Goal: Task Accomplishment & Management: Complete application form

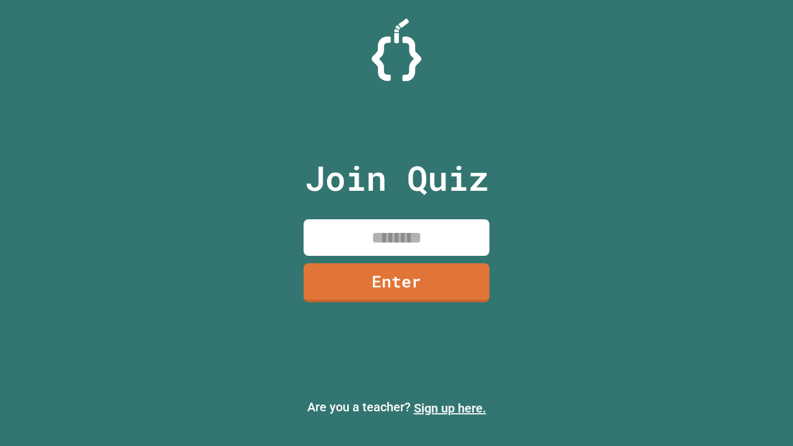
click at [450, 408] on link "Sign up here." at bounding box center [450, 408] width 72 height 15
